Goal: Transaction & Acquisition: Purchase product/service

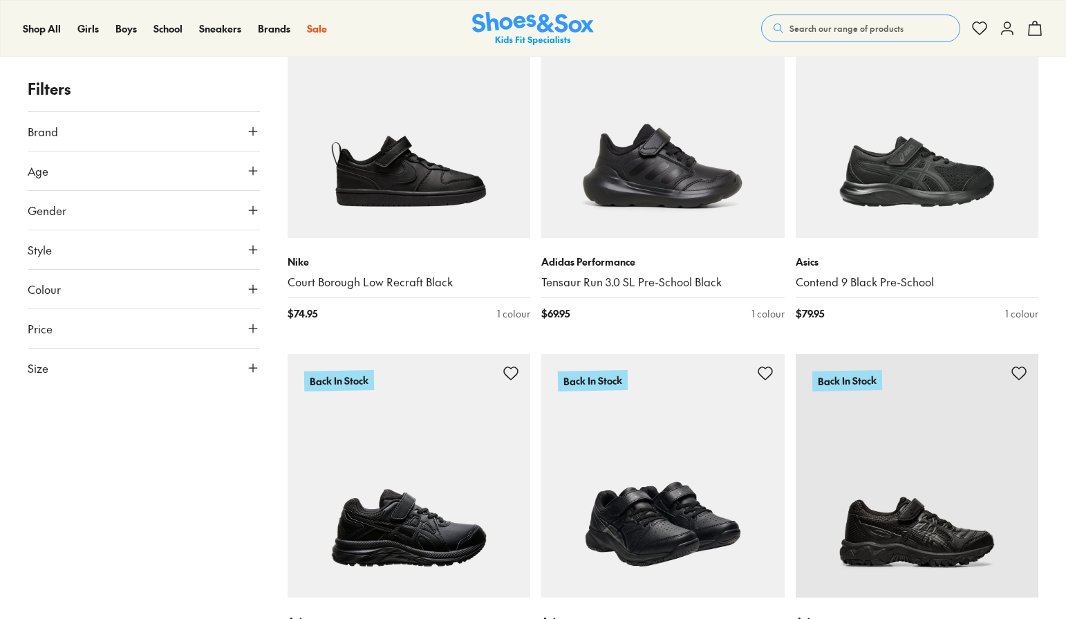
scroll to position [277, 0]
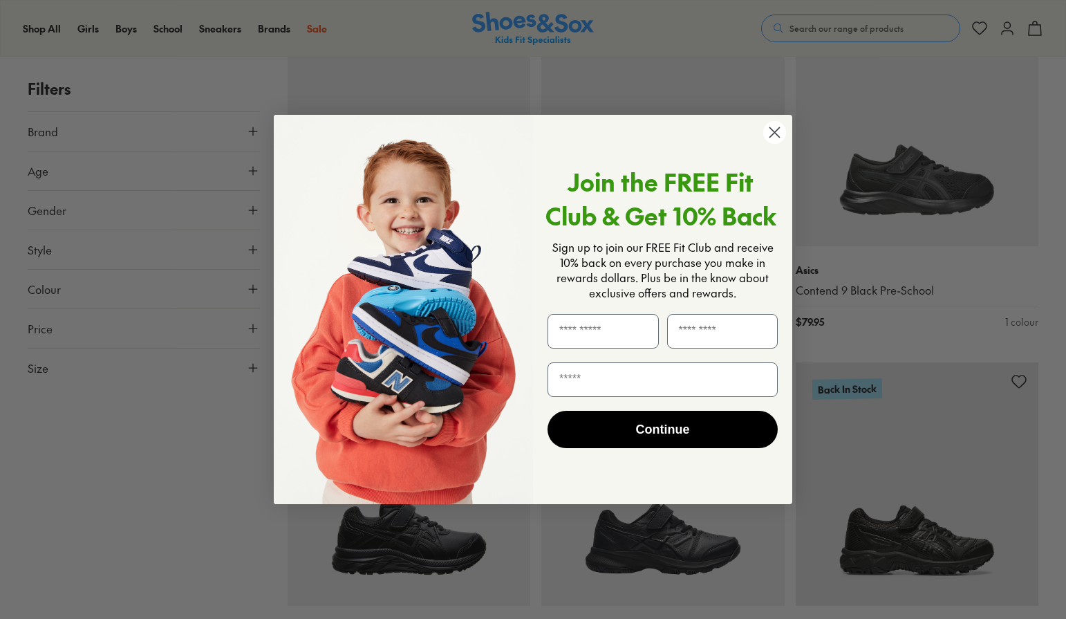
click at [776, 124] on circle "Close dialog" at bounding box center [774, 132] width 23 height 23
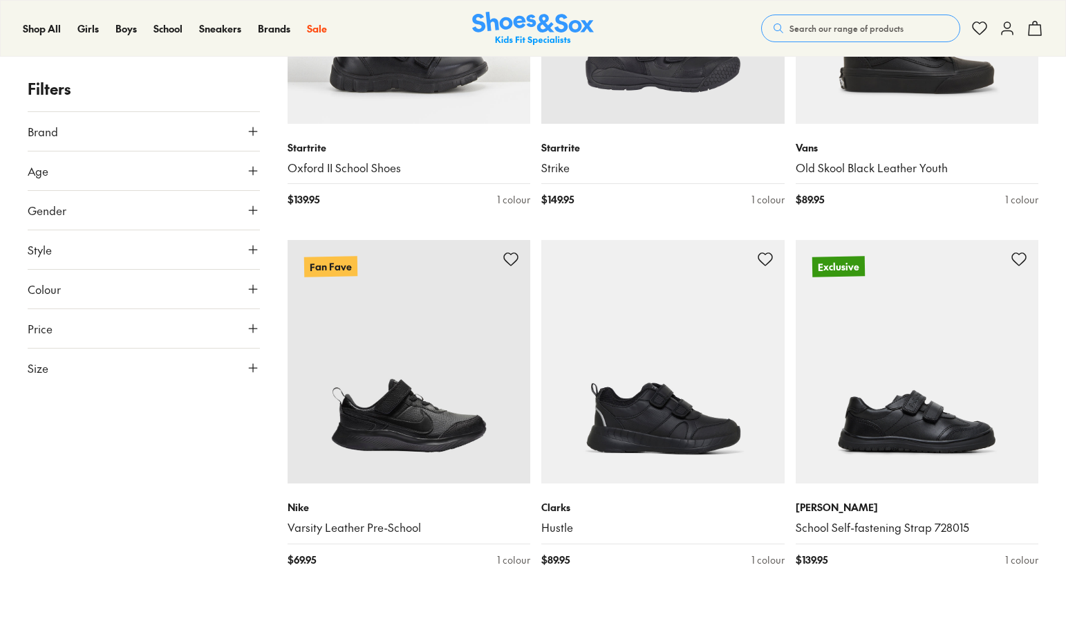
scroll to position [2213, 0]
click at [257, 167] on icon at bounding box center [253, 171] width 14 height 14
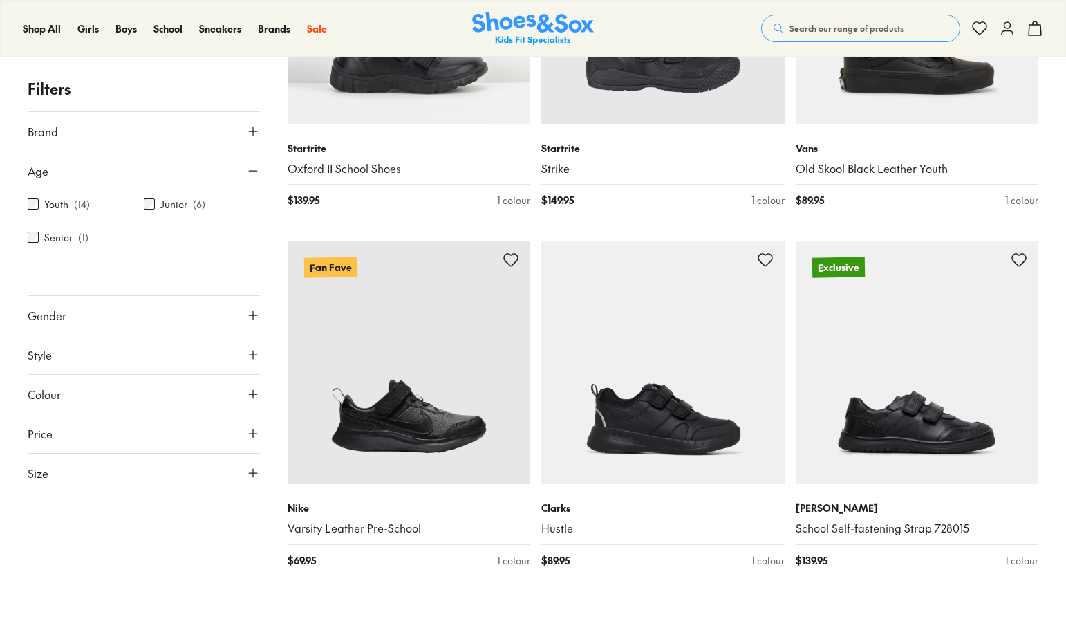
click at [257, 313] on icon at bounding box center [253, 315] width 14 height 14
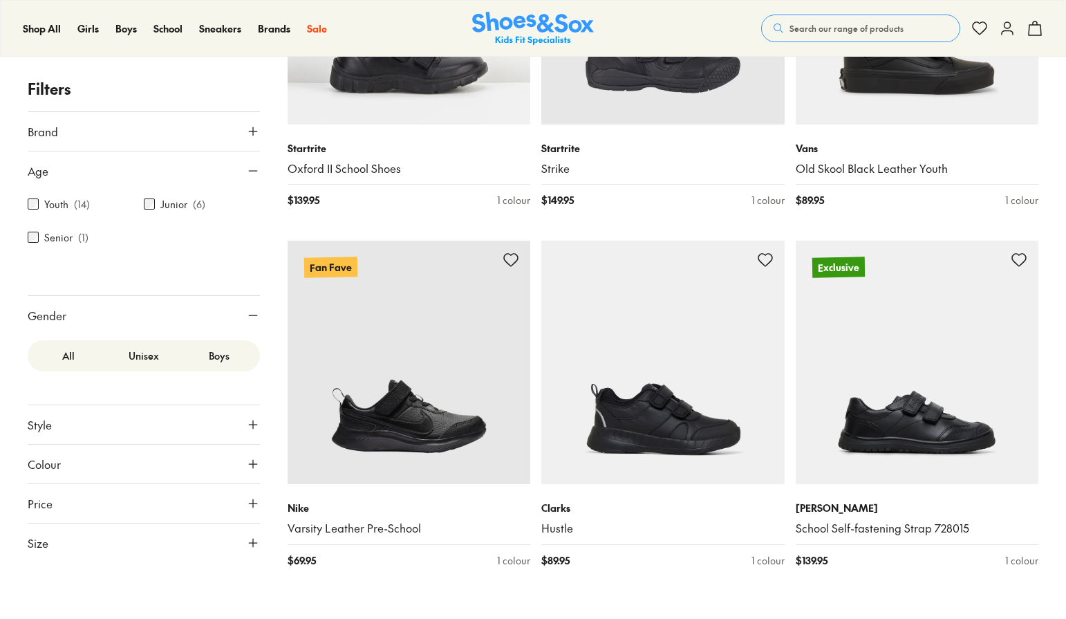
click at [214, 353] on label "Boys" at bounding box center [218, 356] width 75 height 26
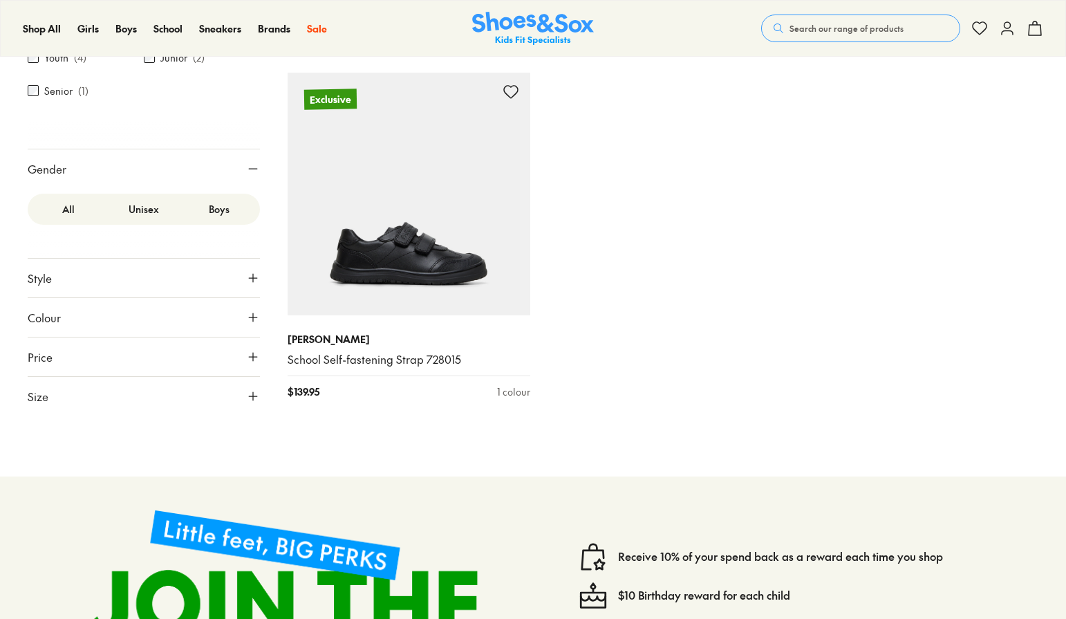
scroll to position [943, 0]
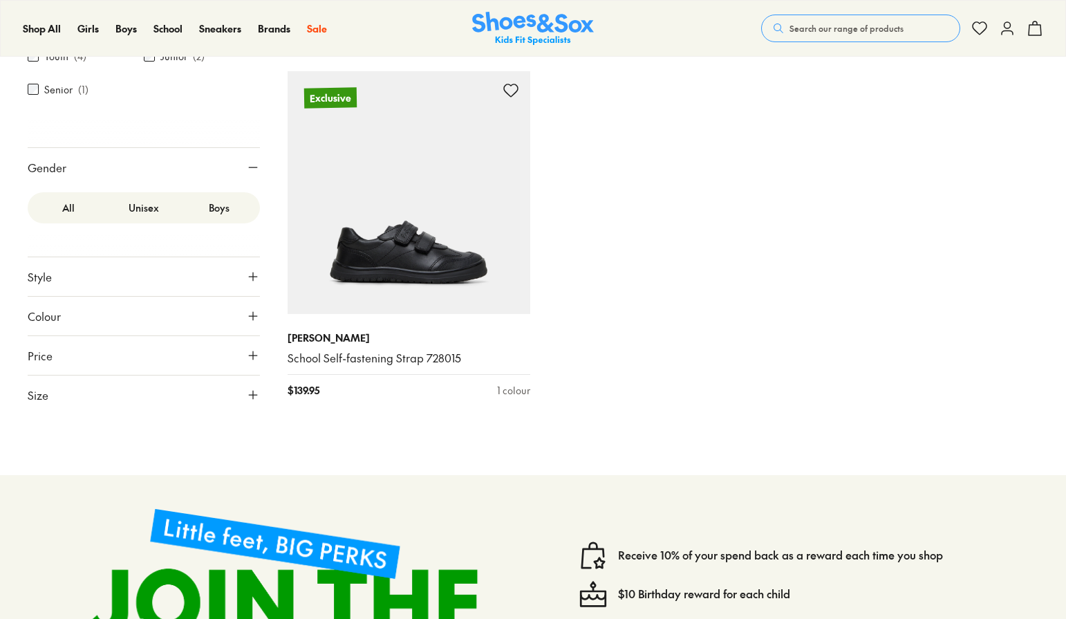
click at [252, 275] on icon at bounding box center [253, 277] width 14 height 14
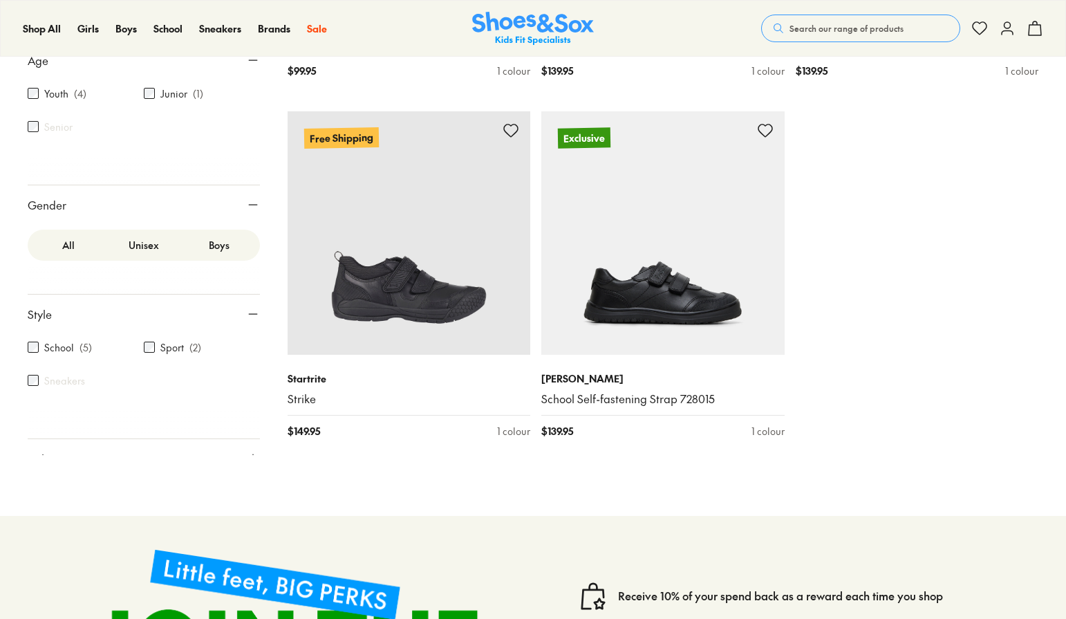
scroll to position [528, 0]
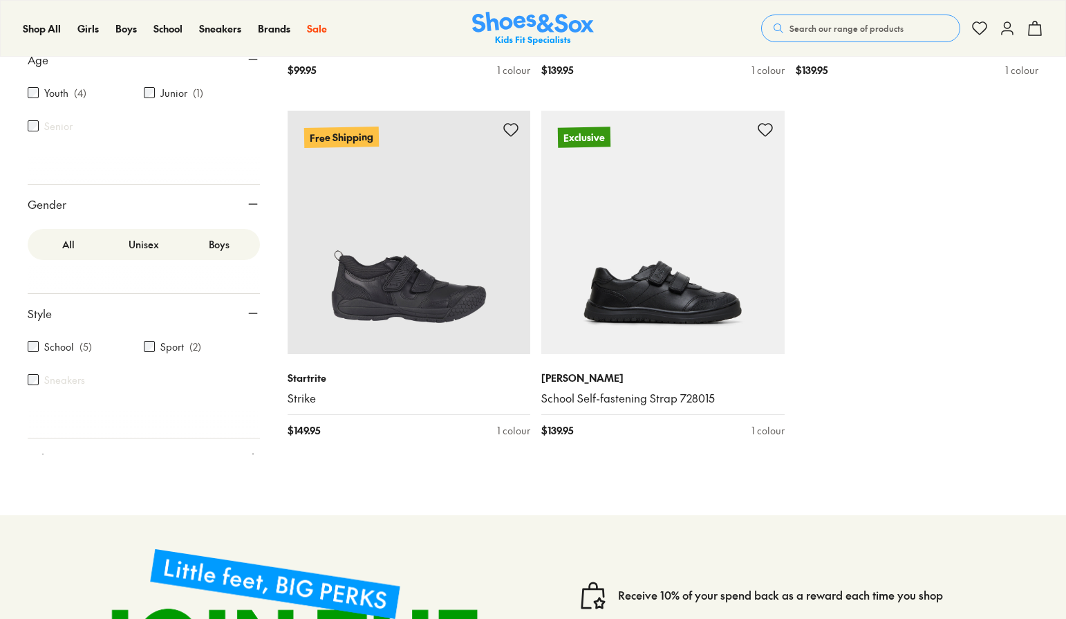
click at [35, 386] on div "Sneakers" at bounding box center [86, 379] width 116 height 17
click at [248, 310] on icon at bounding box center [253, 313] width 14 height 14
click at [256, 353] on icon at bounding box center [253, 356] width 14 height 14
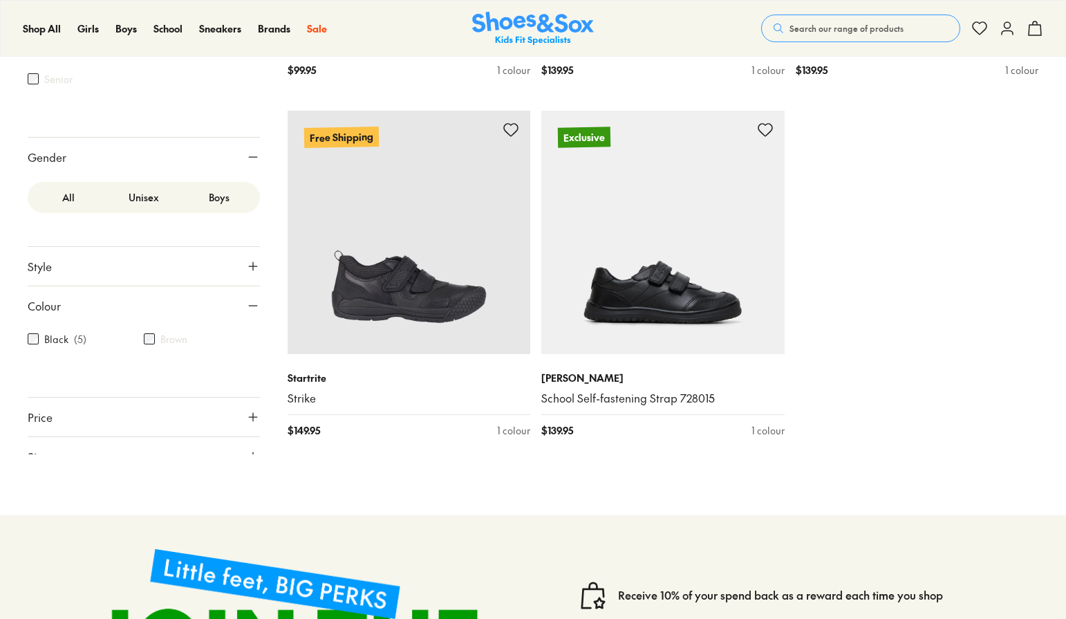
scroll to position [68, 0]
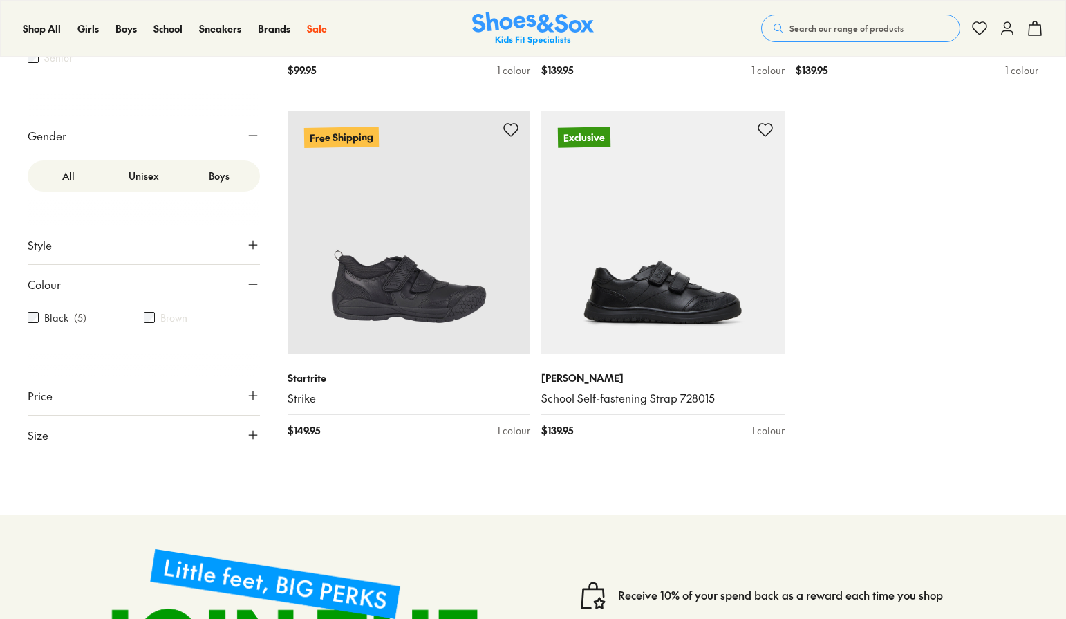
click at [246, 431] on icon at bounding box center [253, 435] width 14 height 14
click at [41, 437] on span "Size" at bounding box center [38, 435] width 21 height 17
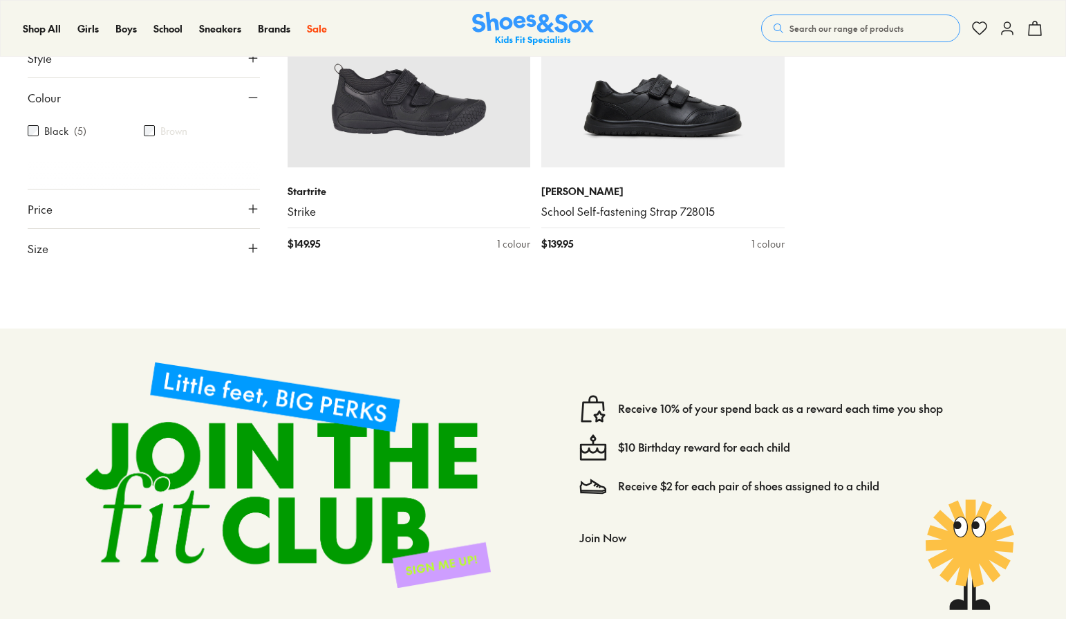
scroll to position [805, 0]
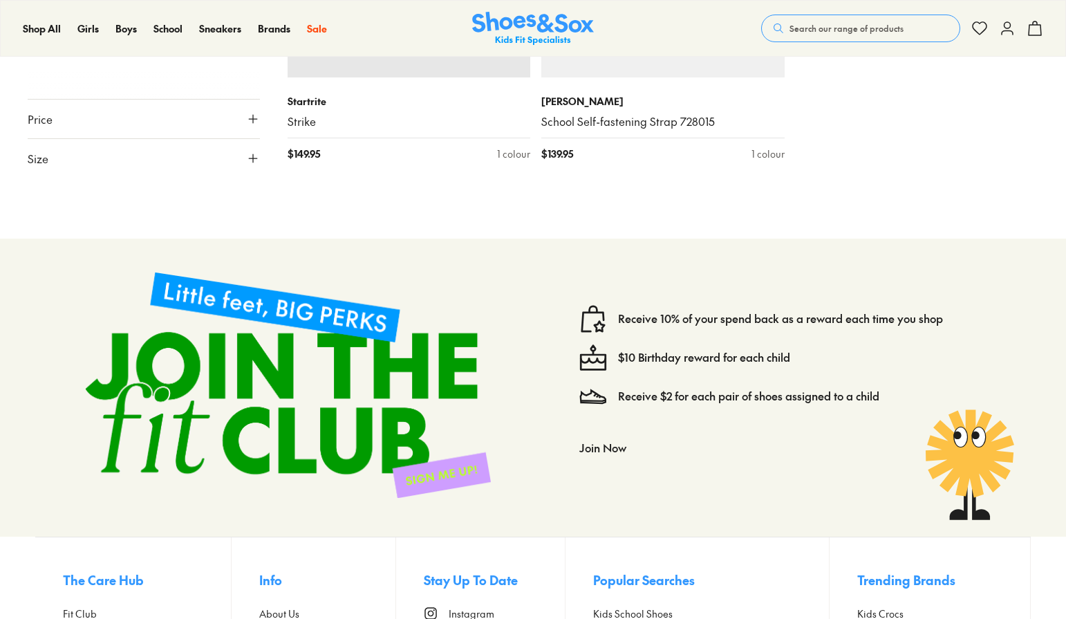
click at [246, 155] on icon at bounding box center [253, 158] width 14 height 14
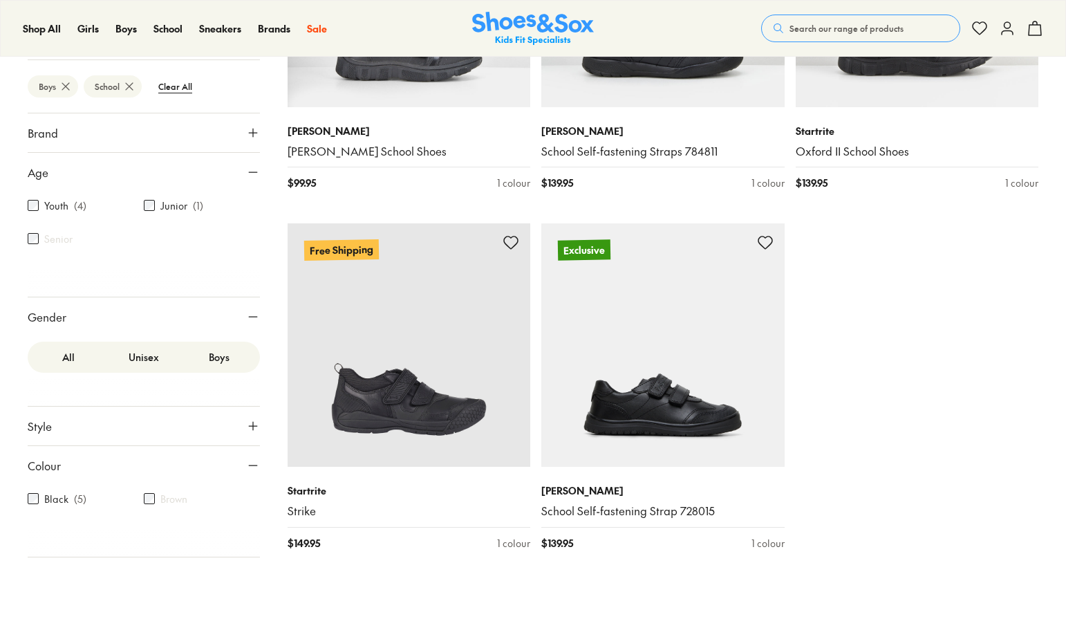
scroll to position [459, 0]
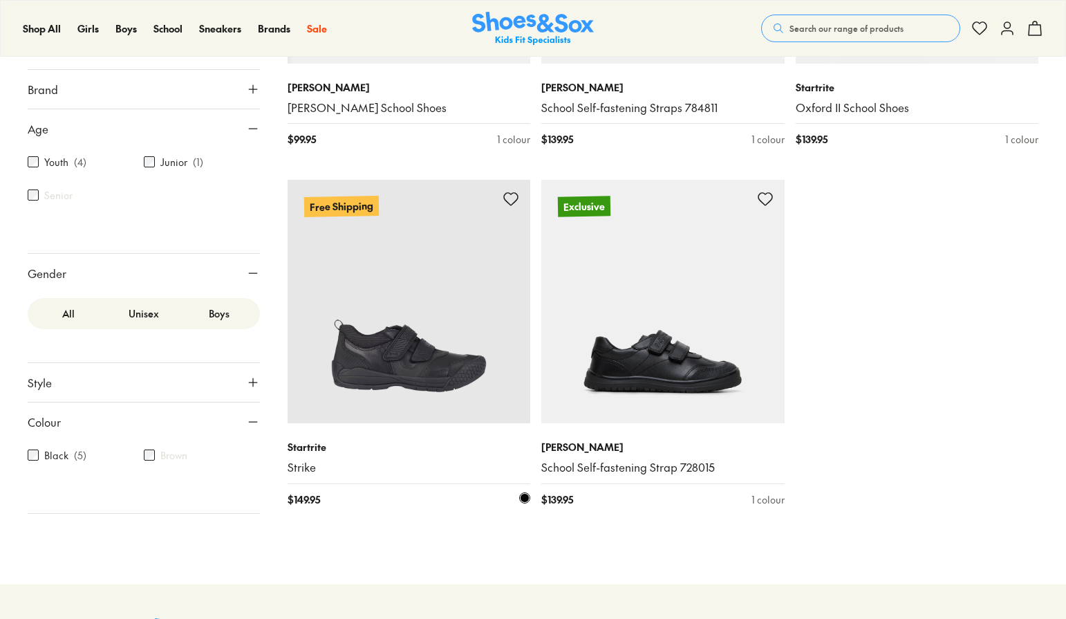
click at [387, 351] on img at bounding box center [409, 301] width 243 height 243
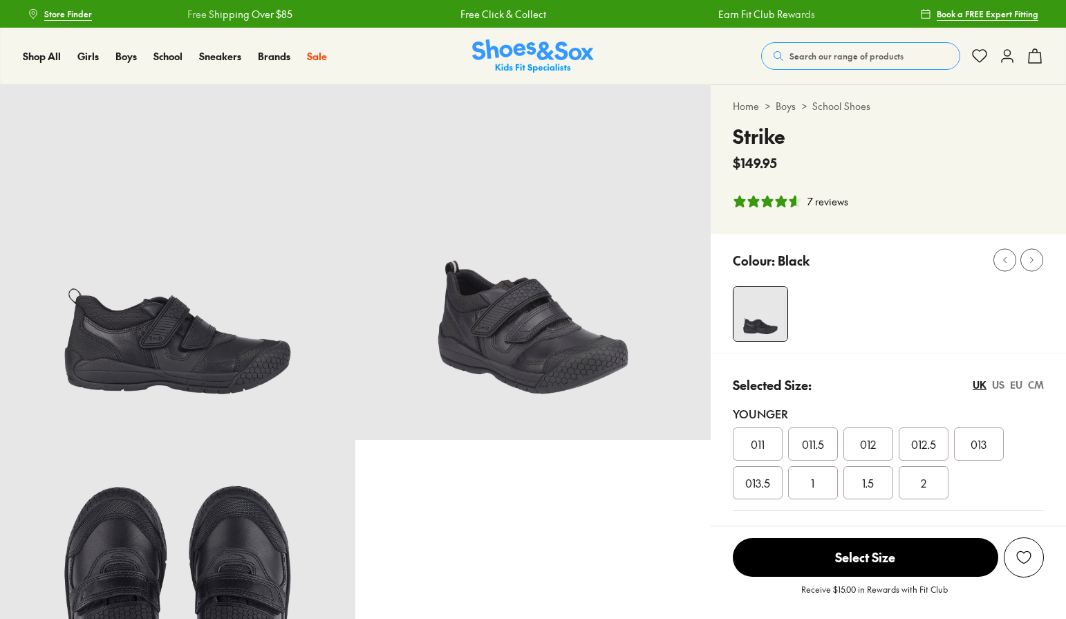
select select "*"
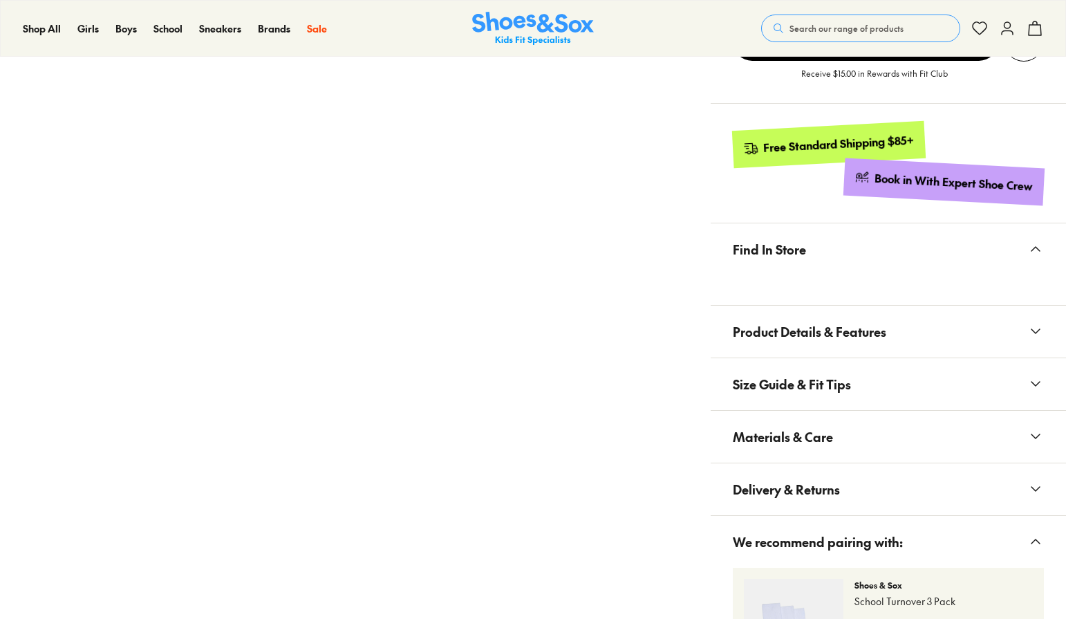
scroll to position [761, 0]
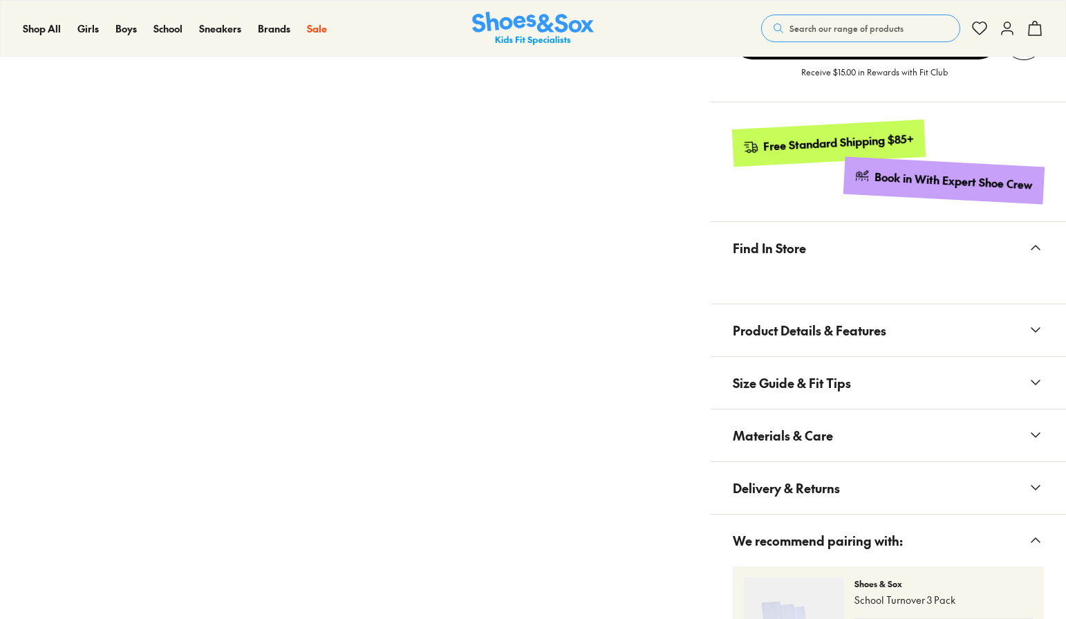
click at [1034, 325] on icon at bounding box center [1036, 330] width 17 height 17
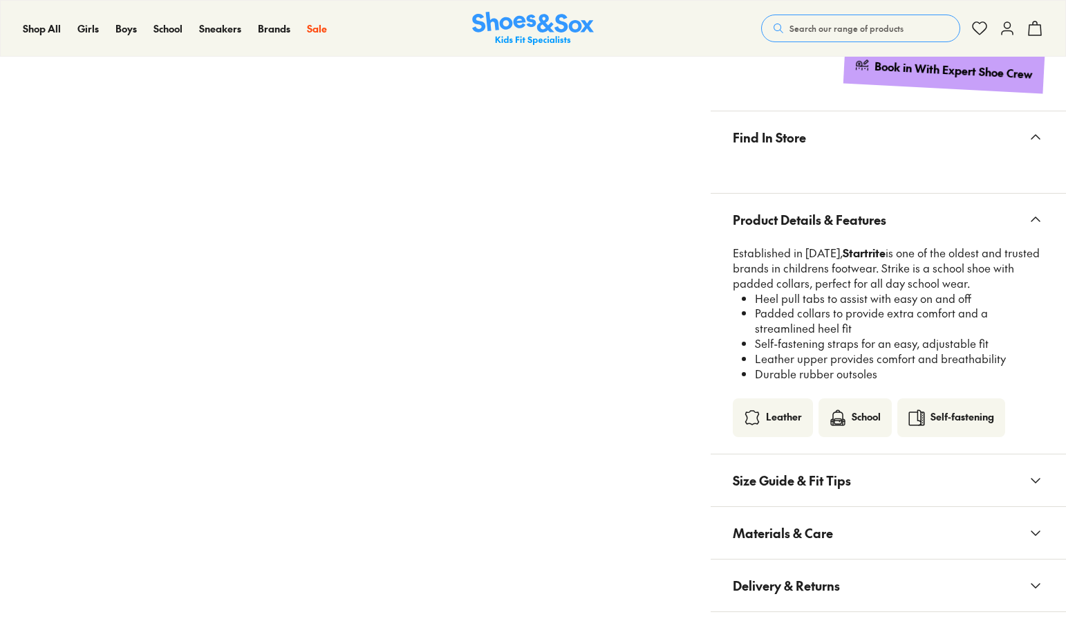
scroll to position [968, 0]
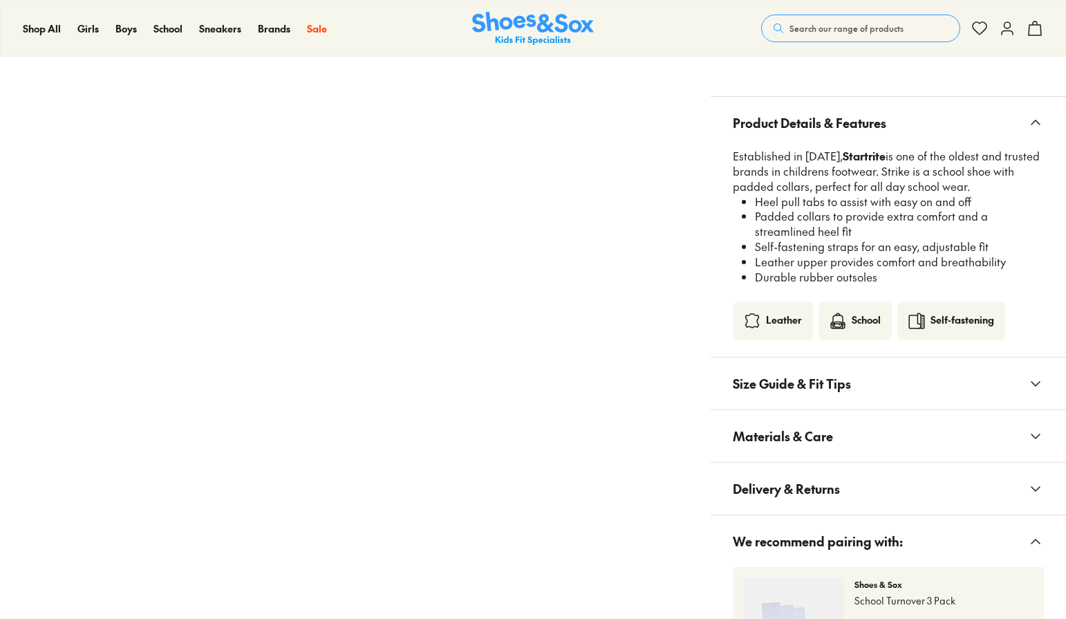
click at [801, 437] on span "Materials & Care" at bounding box center [783, 436] width 100 height 41
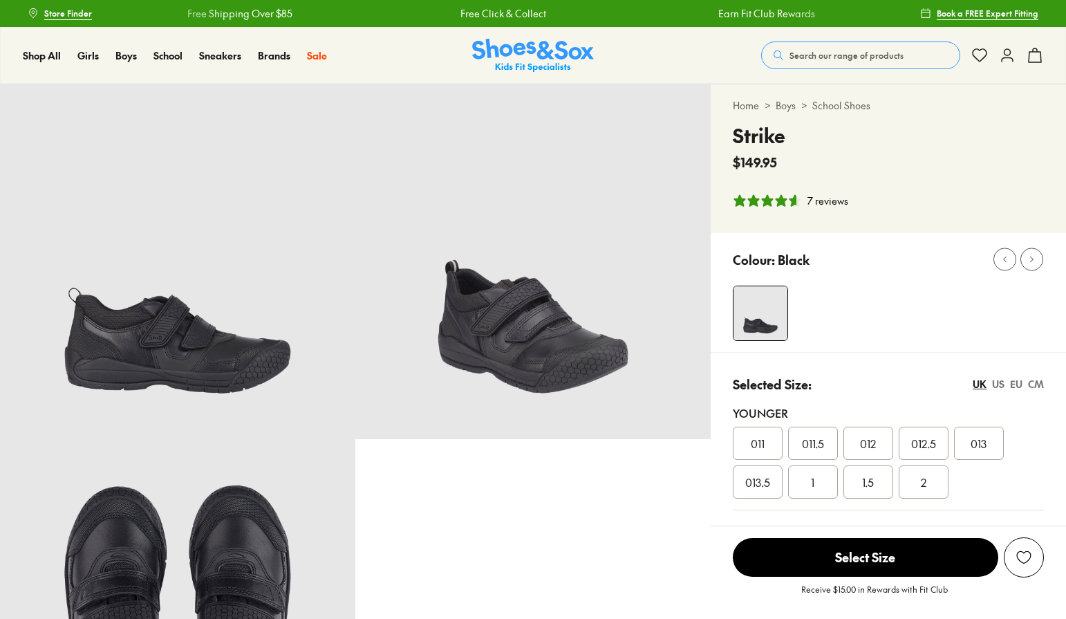
scroll to position [0, 0]
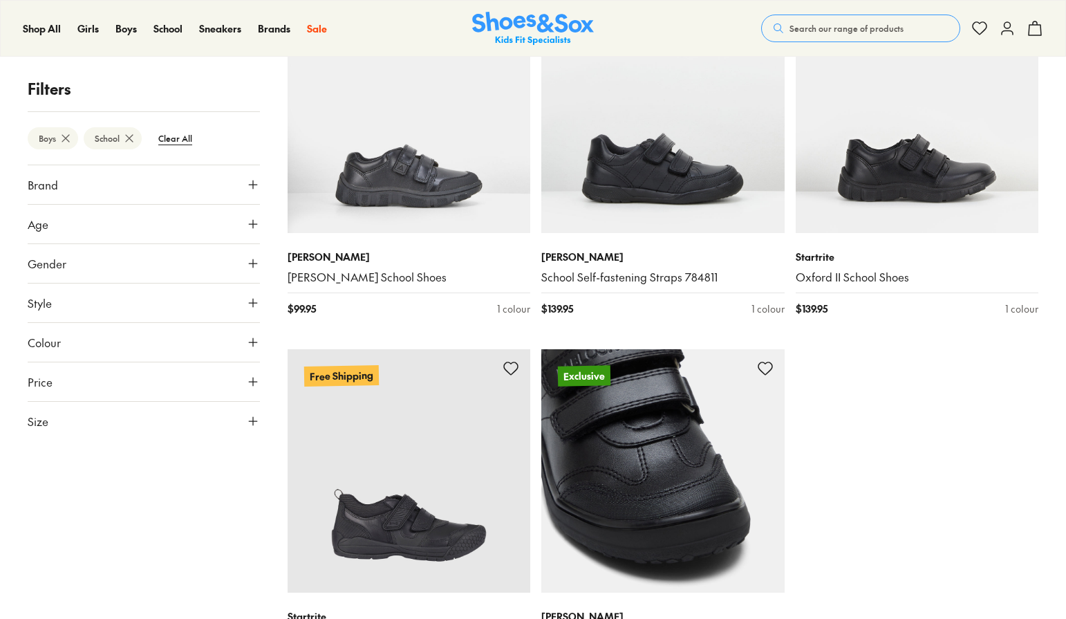
scroll to position [260, 0]
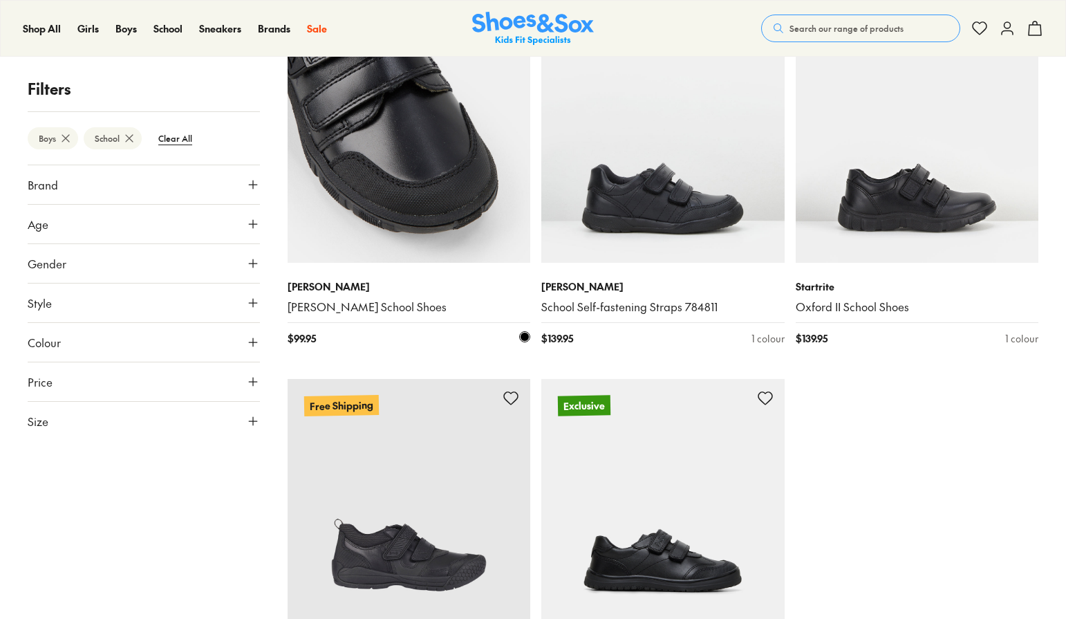
click at [459, 187] on img at bounding box center [409, 140] width 243 height 243
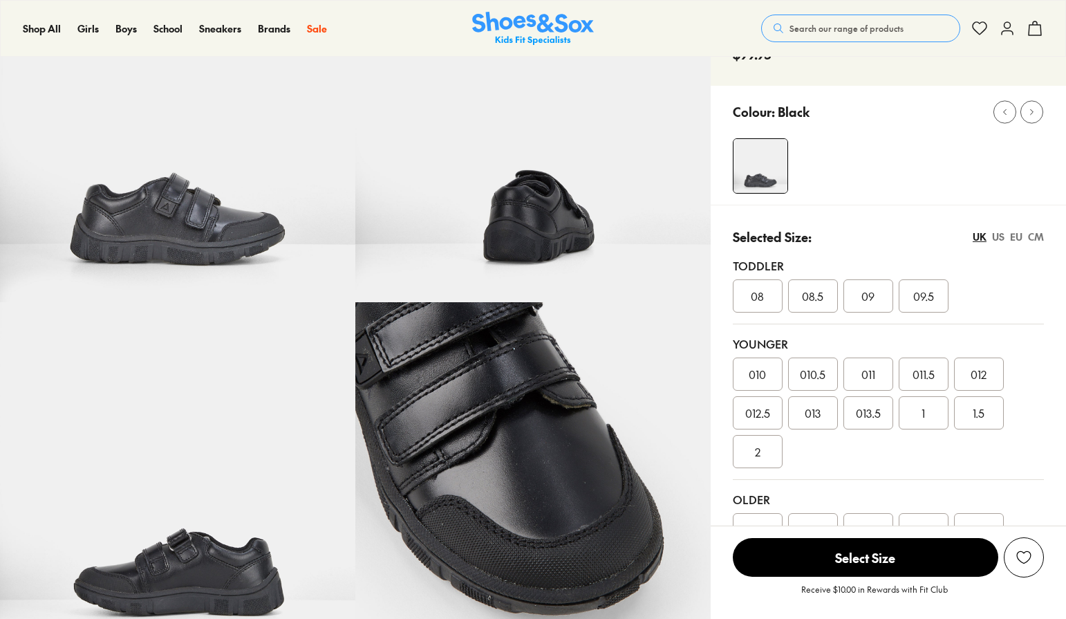
scroll to position [138, 0]
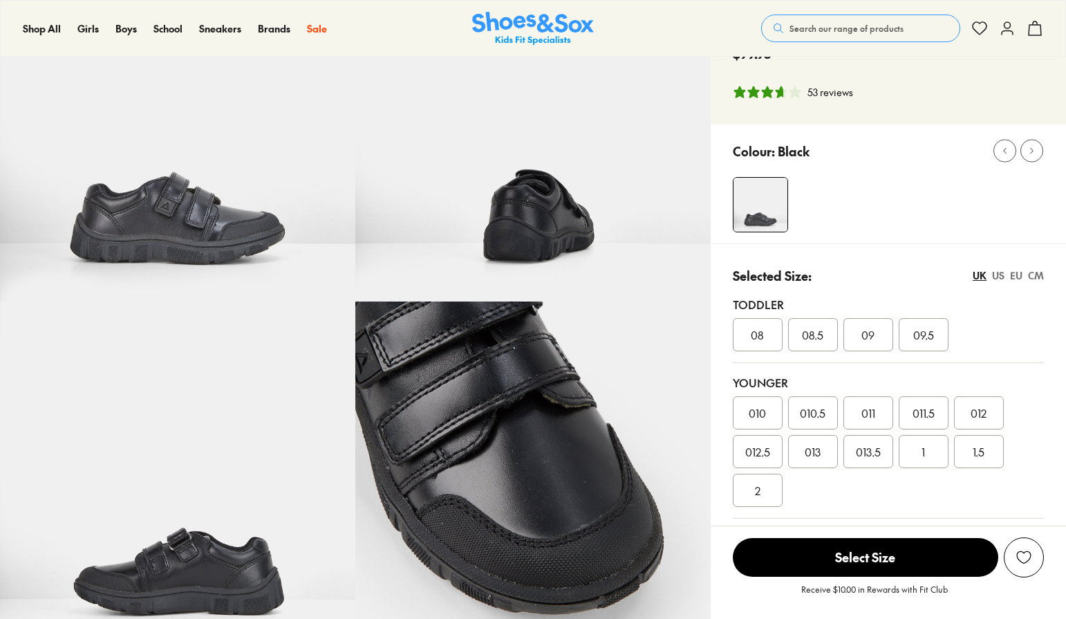
select select "*"
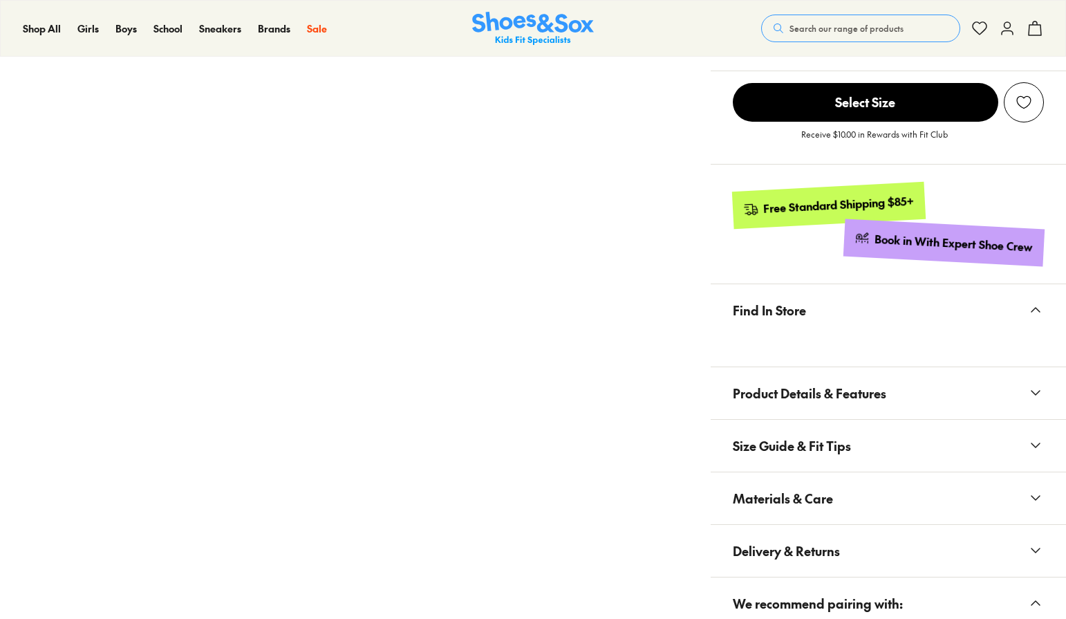
scroll to position [830, 0]
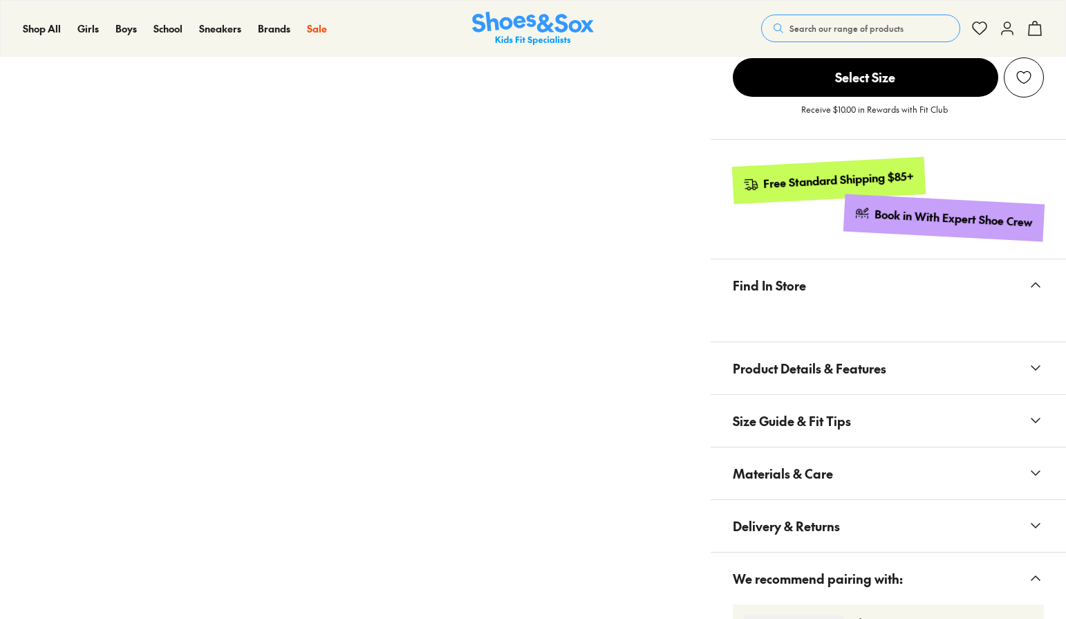
click at [1036, 360] on icon at bounding box center [1036, 368] width 17 height 17
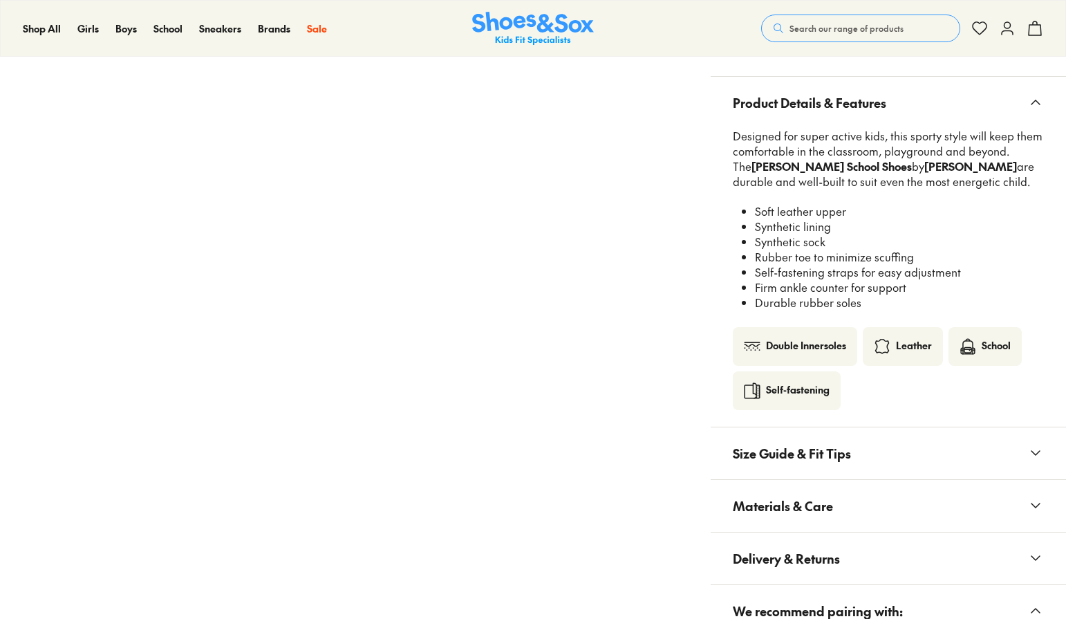
scroll to position [1106, 0]
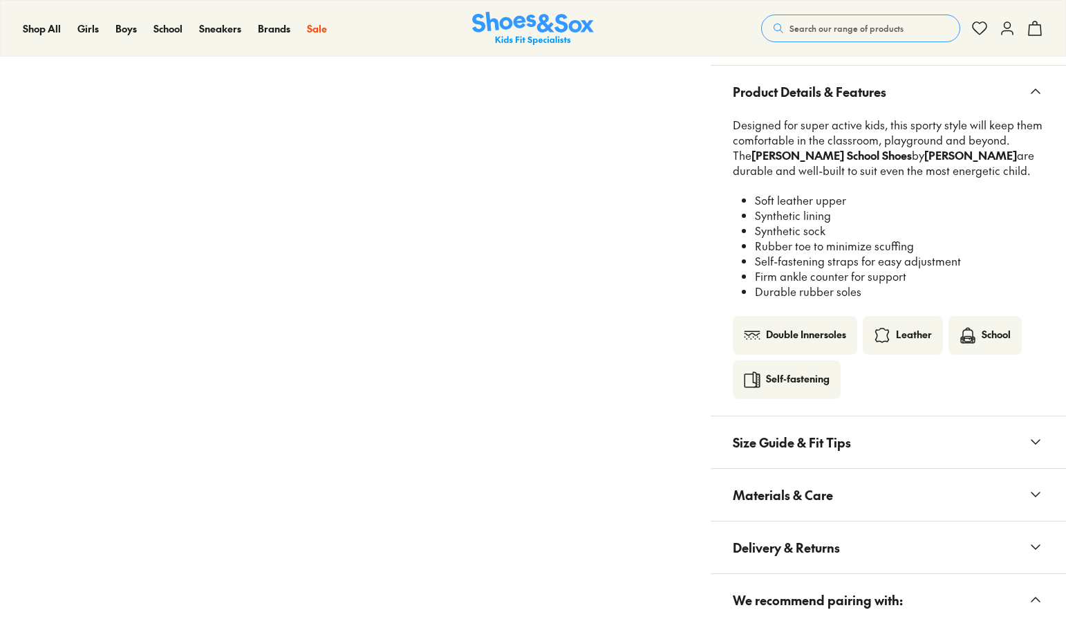
click at [822, 474] on span "Materials & Care" at bounding box center [783, 494] width 100 height 41
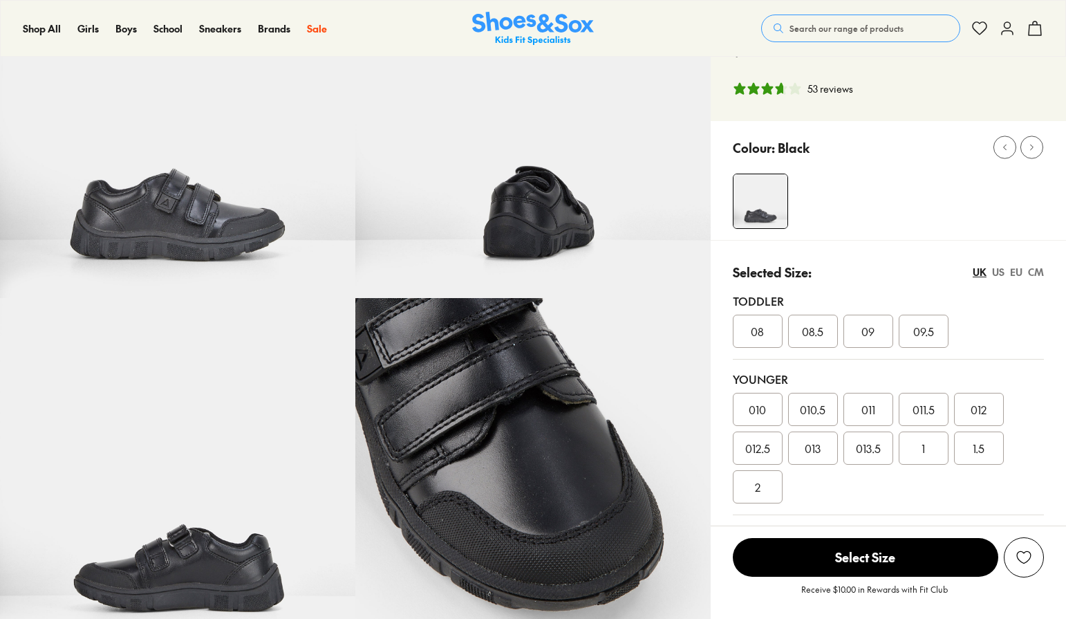
scroll to position [69, 0]
